Goal: Information Seeking & Learning: Learn about a topic

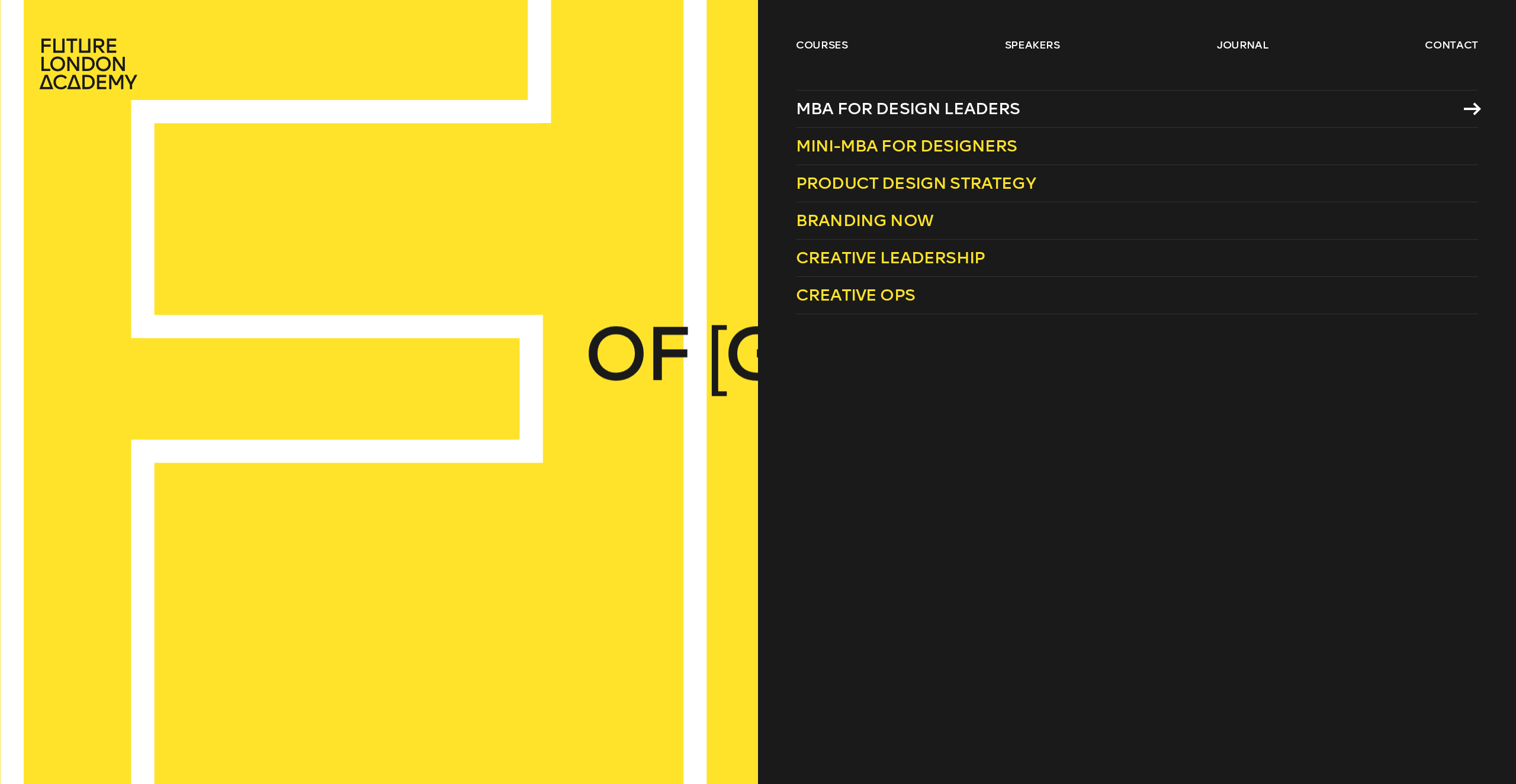
click at [898, 107] on span "MBA for Design Leaders" at bounding box center [908, 109] width 224 height 20
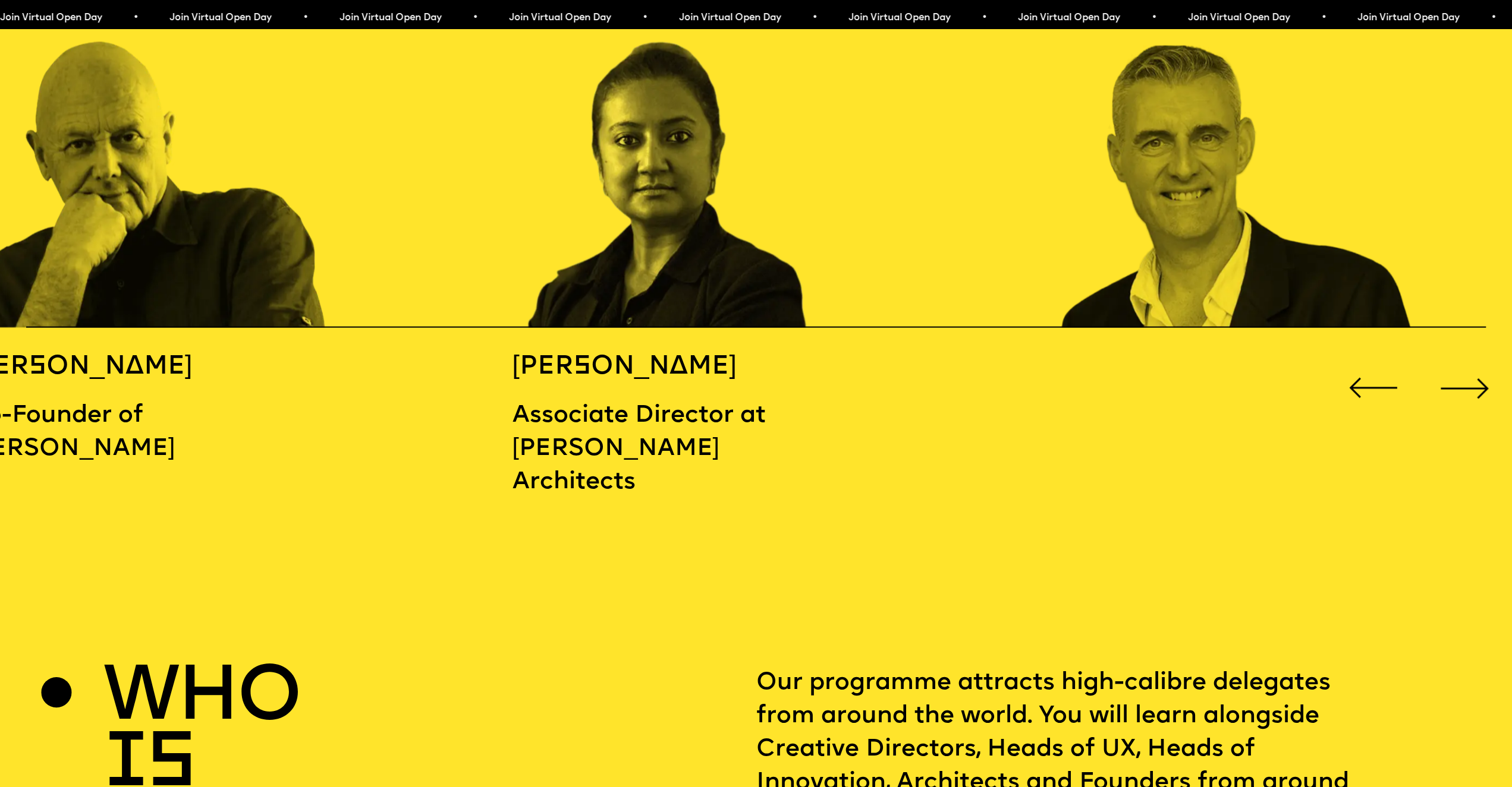
scroll to position [2266, 0]
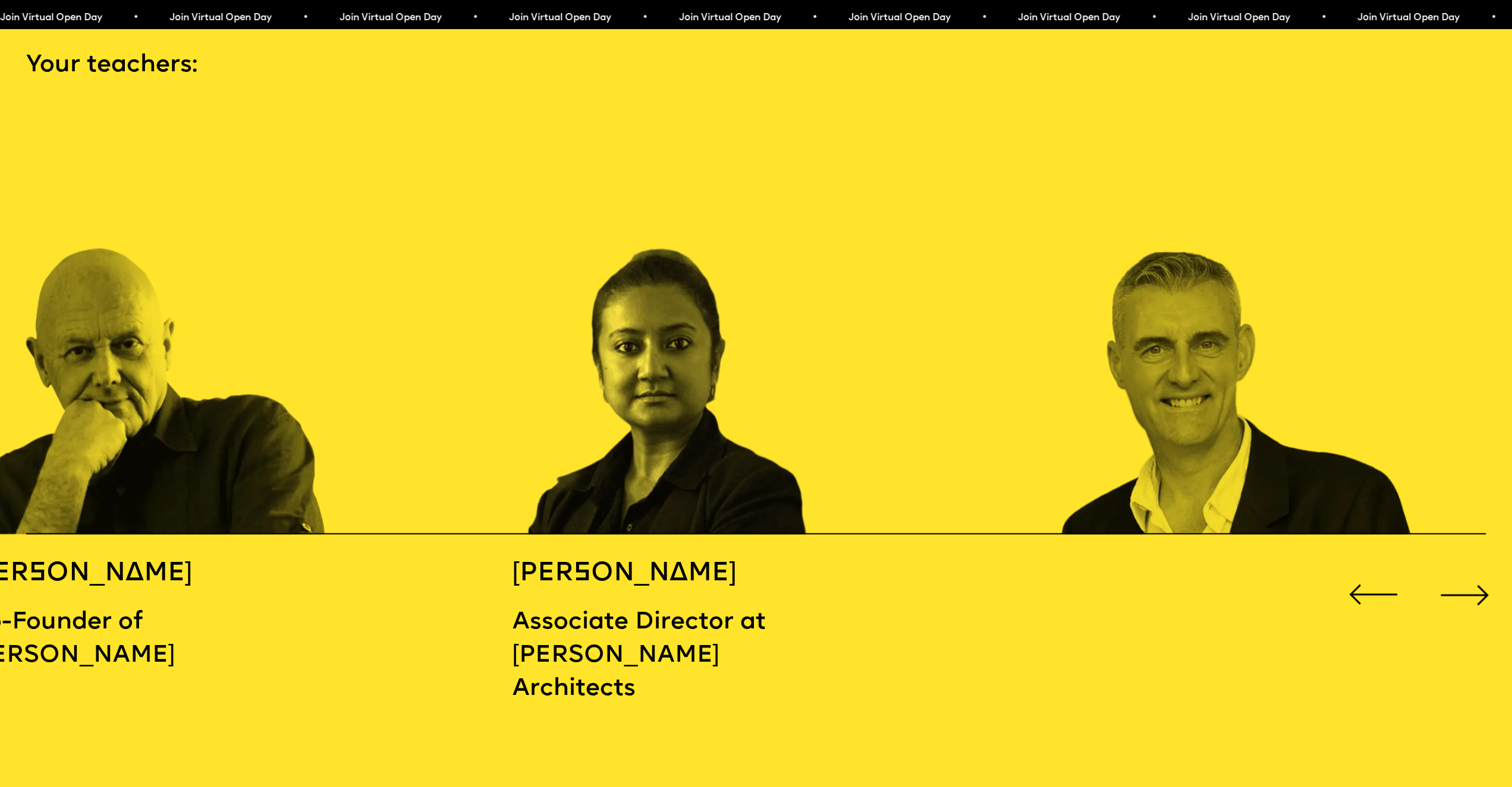
click at [1475, 579] on div "Next slide" at bounding box center [1464, 594] width 61 height 60
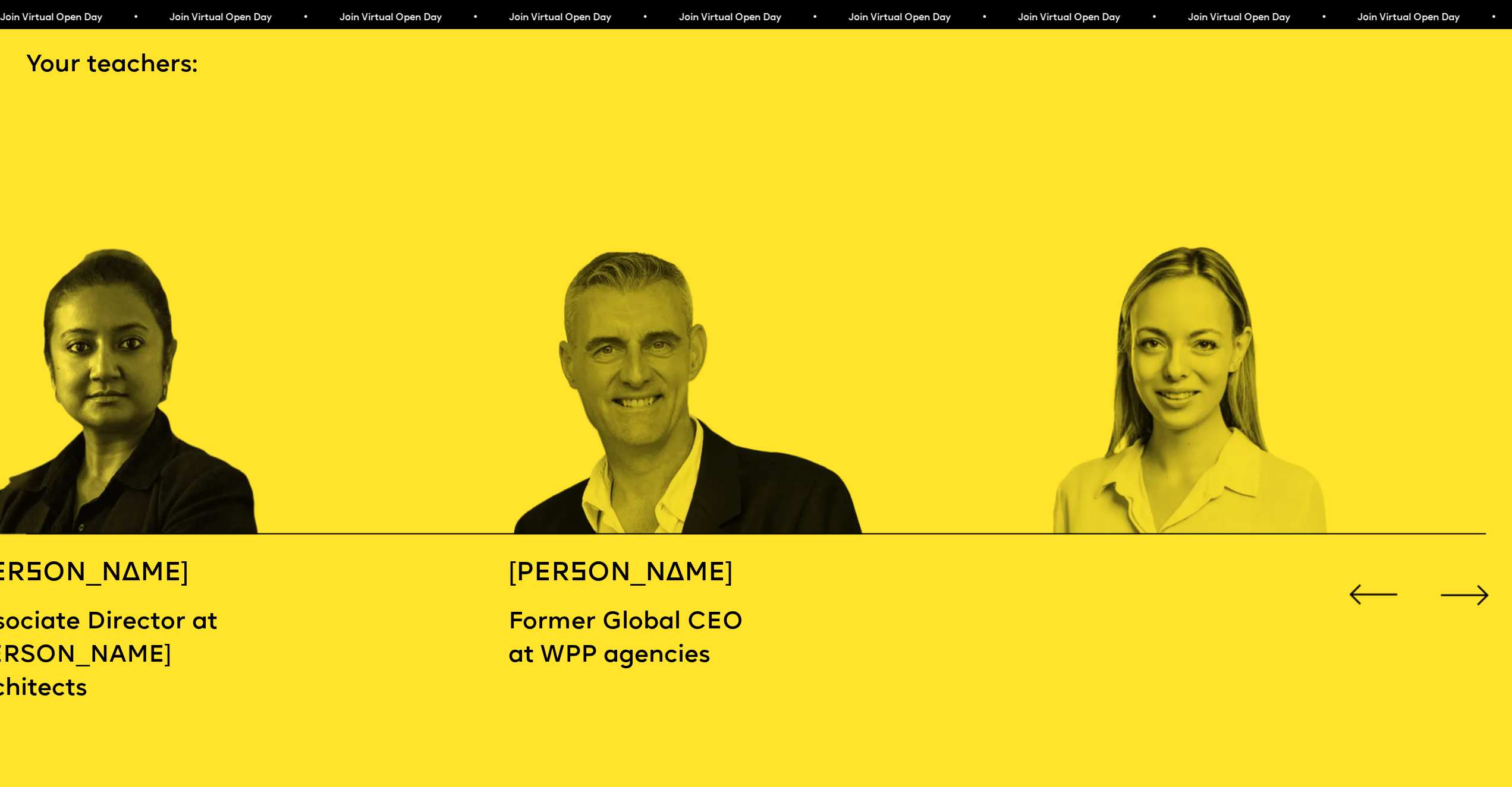
click at [1475, 579] on div "Next slide" at bounding box center [1464, 594] width 61 height 60
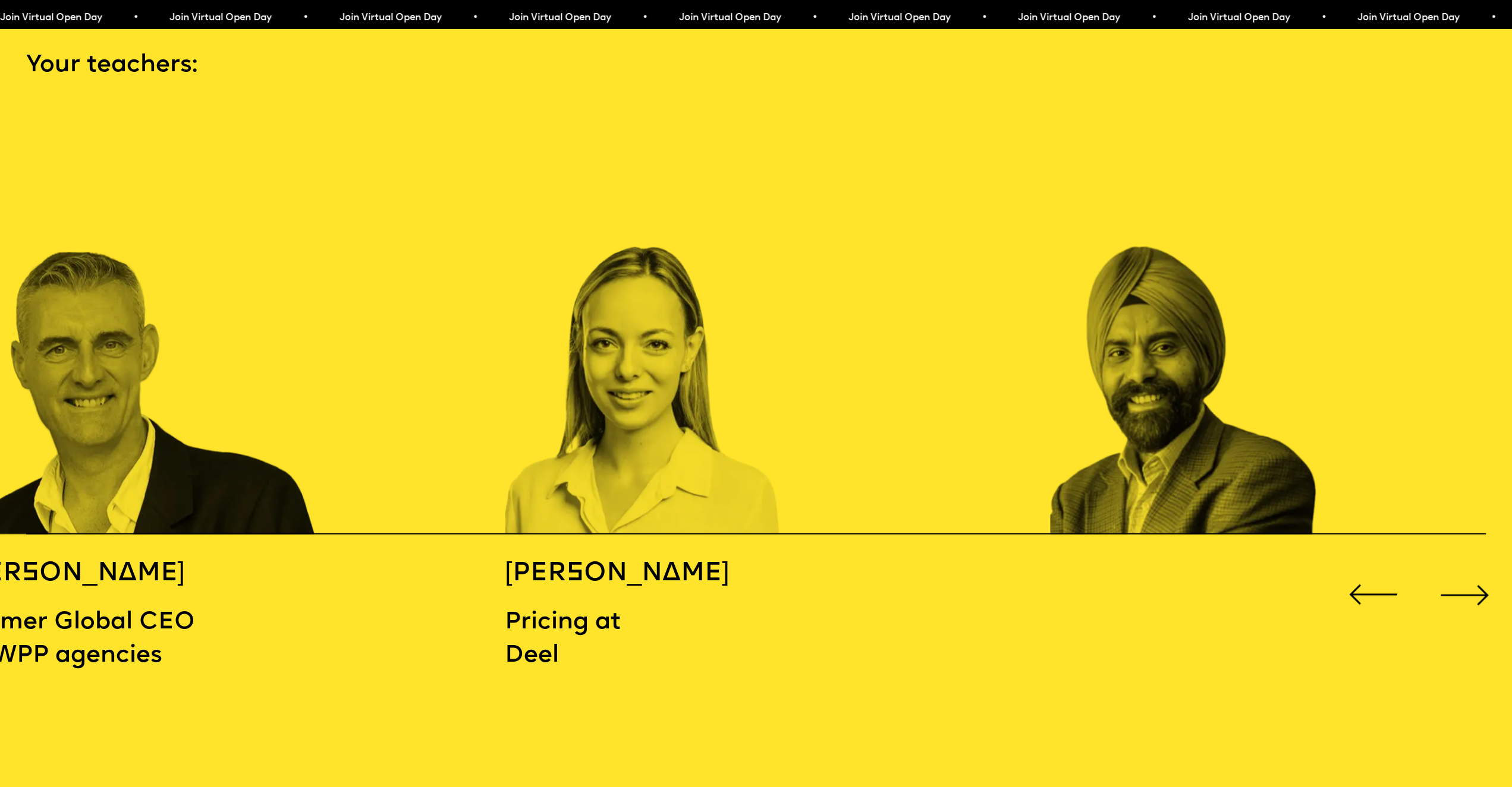
click at [1475, 579] on div "Next slide" at bounding box center [1464, 594] width 61 height 60
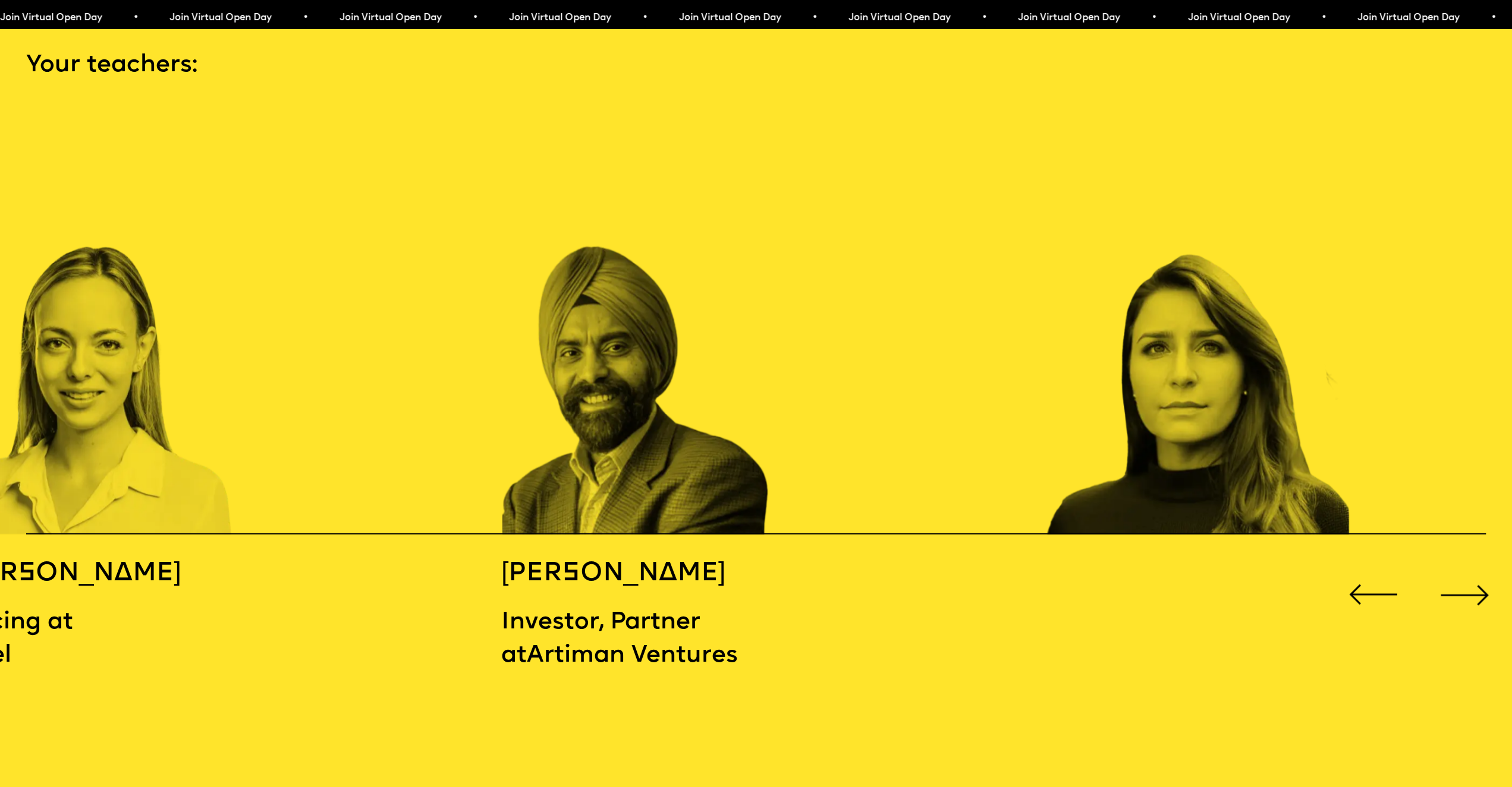
click at [1475, 579] on div "Next slide" at bounding box center [1464, 594] width 61 height 60
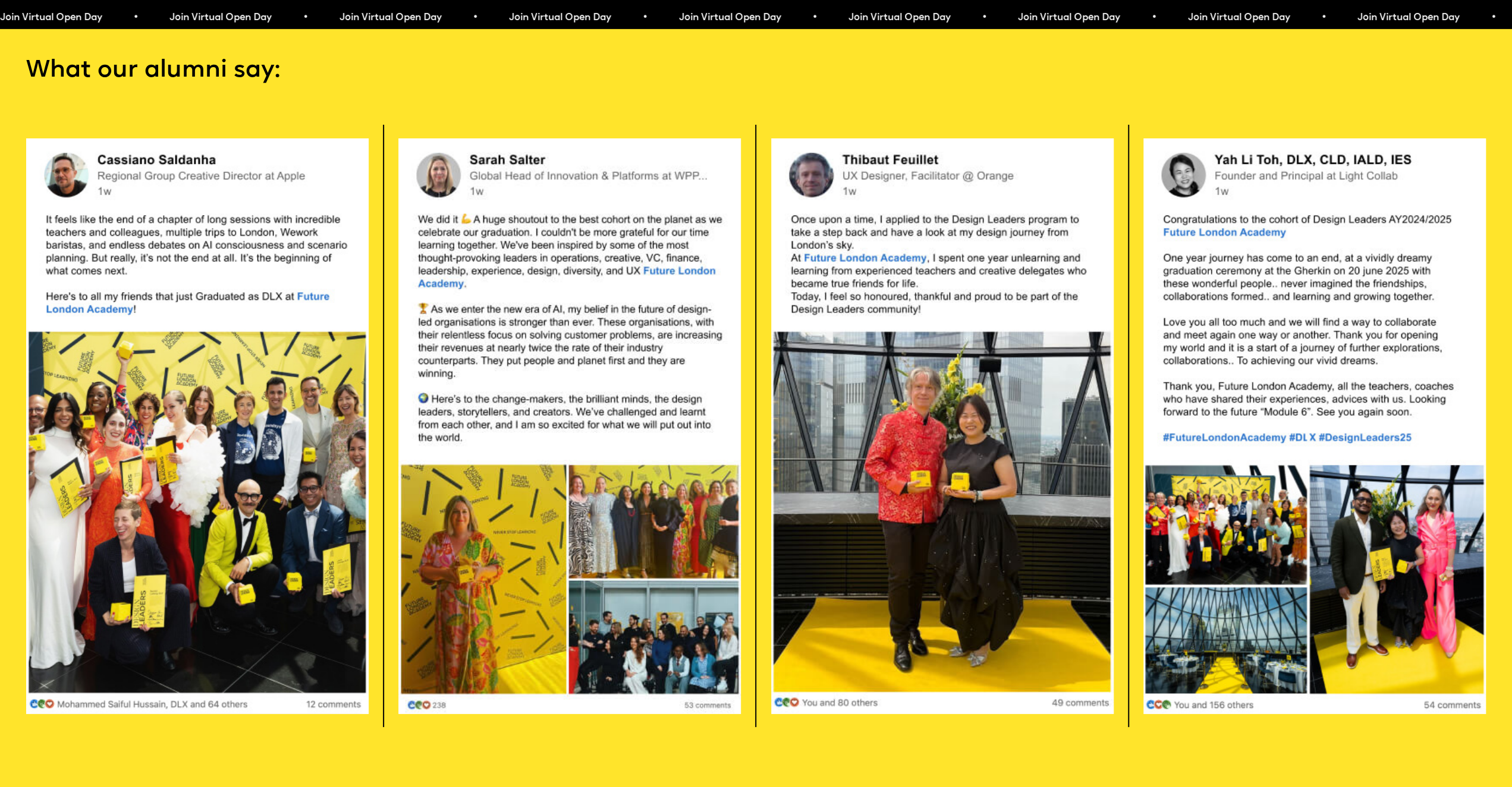
scroll to position [4326, 0]
